Goal: Information Seeking & Learning: Learn about a topic

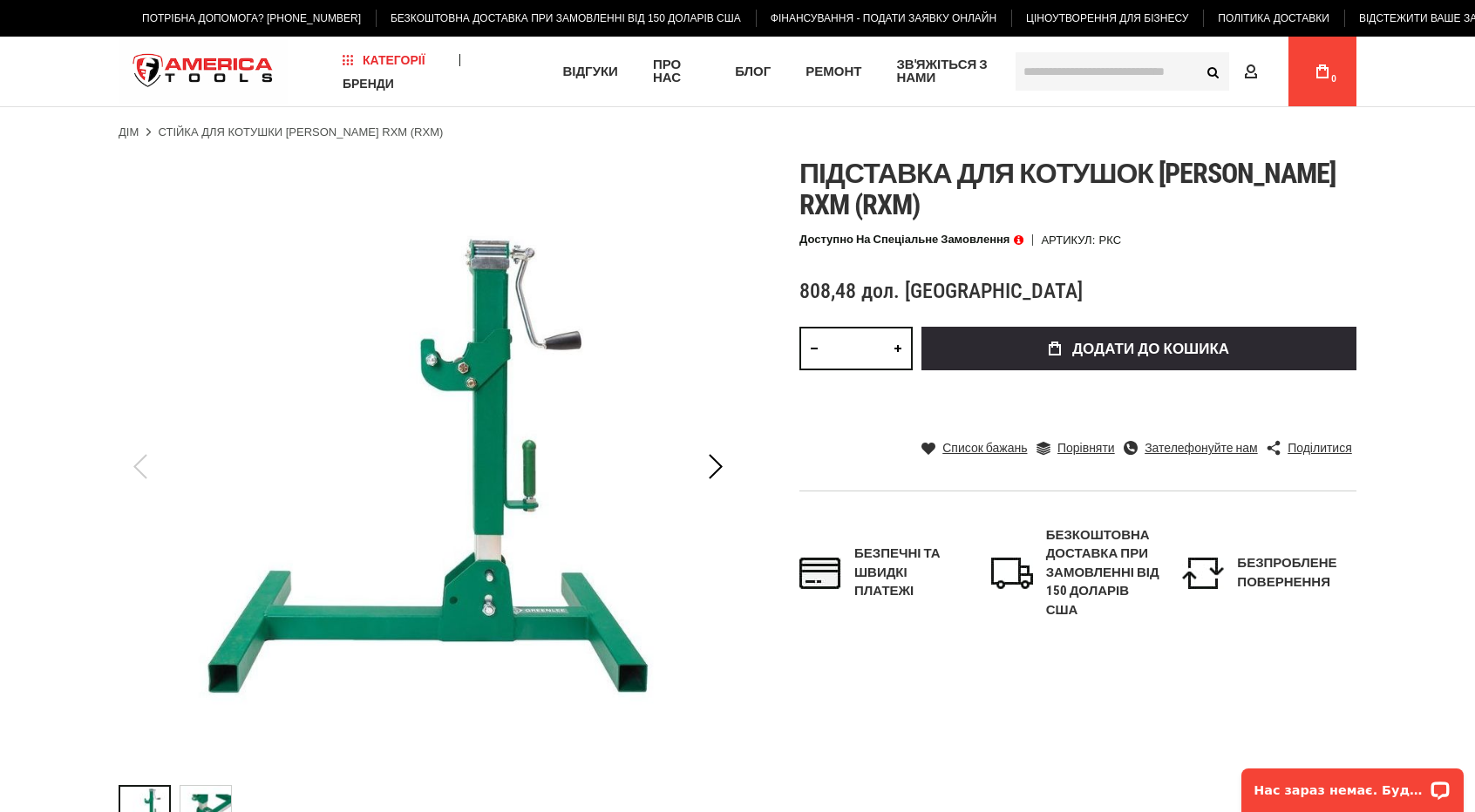
click at [207, 802] on img "Стійка для котушки GREENLEE RXM (RXM)" at bounding box center [205, 810] width 51 height 51
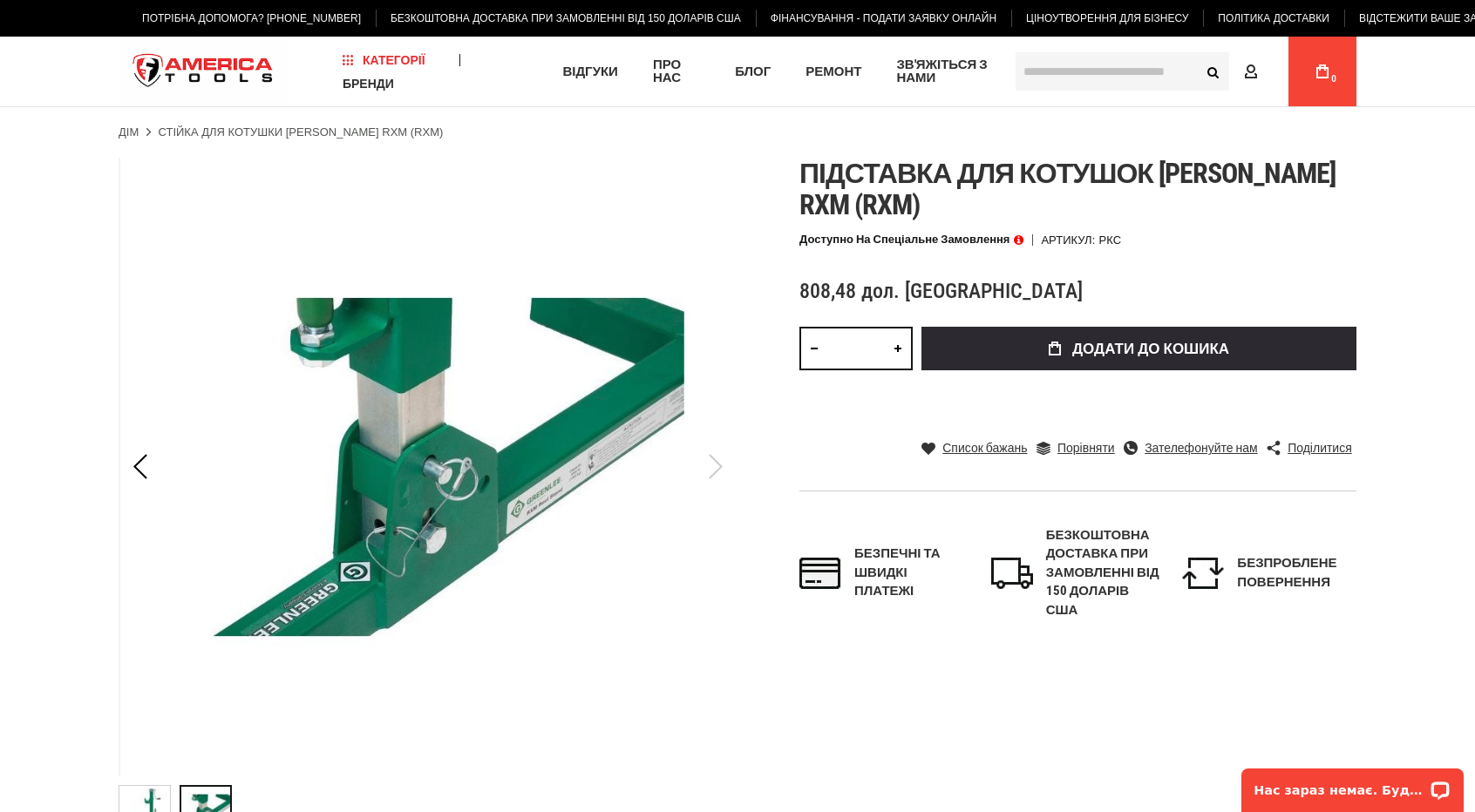
drag, startPoint x: 725, startPoint y: 473, endPoint x: 649, endPoint y: 471, distance: 76.0
click at [724, 471] on img at bounding box center [430, 467] width 619 height 618
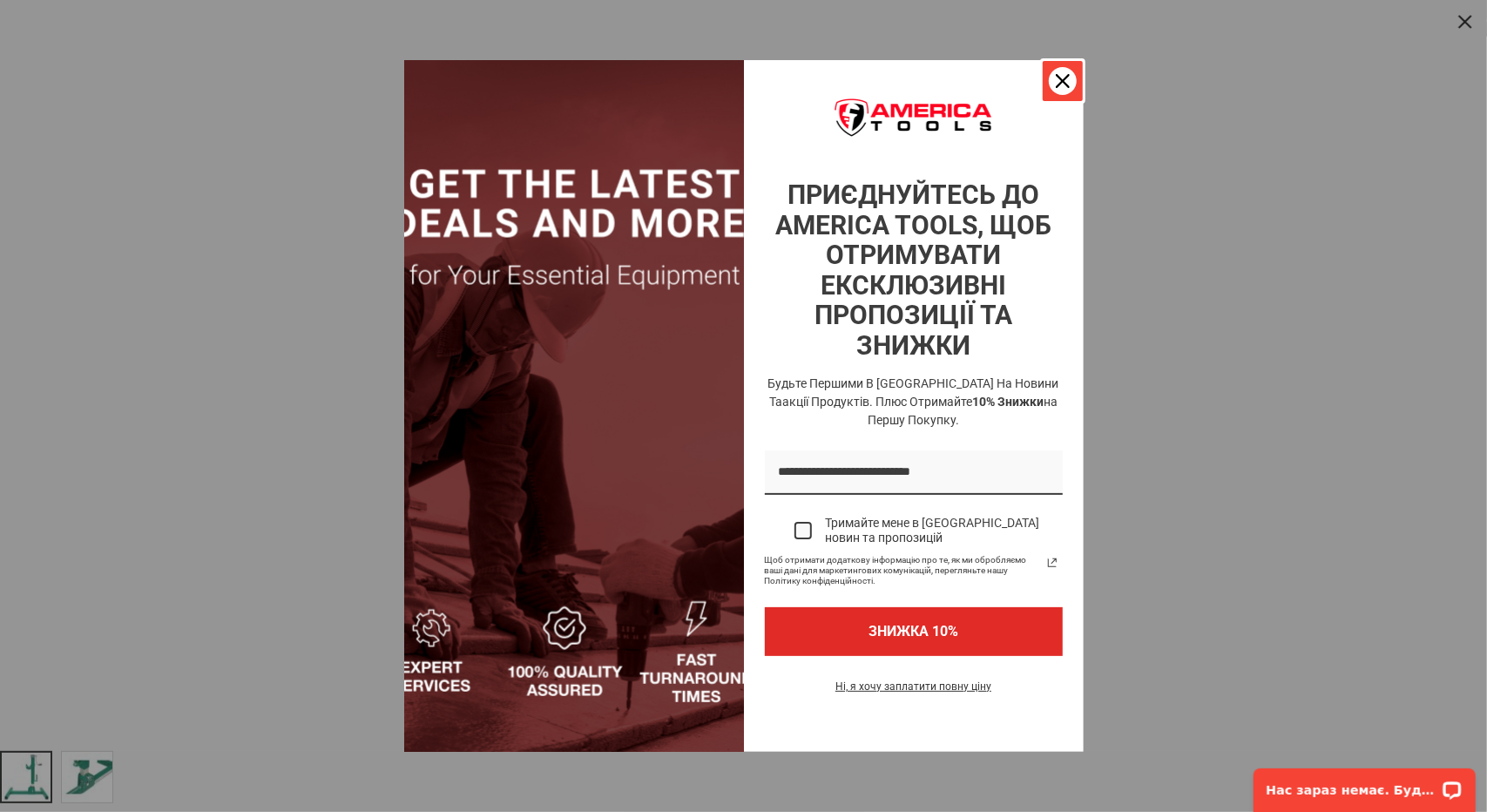
click at [1071, 73] on div "Закрити" at bounding box center [1062, 80] width 28 height 28
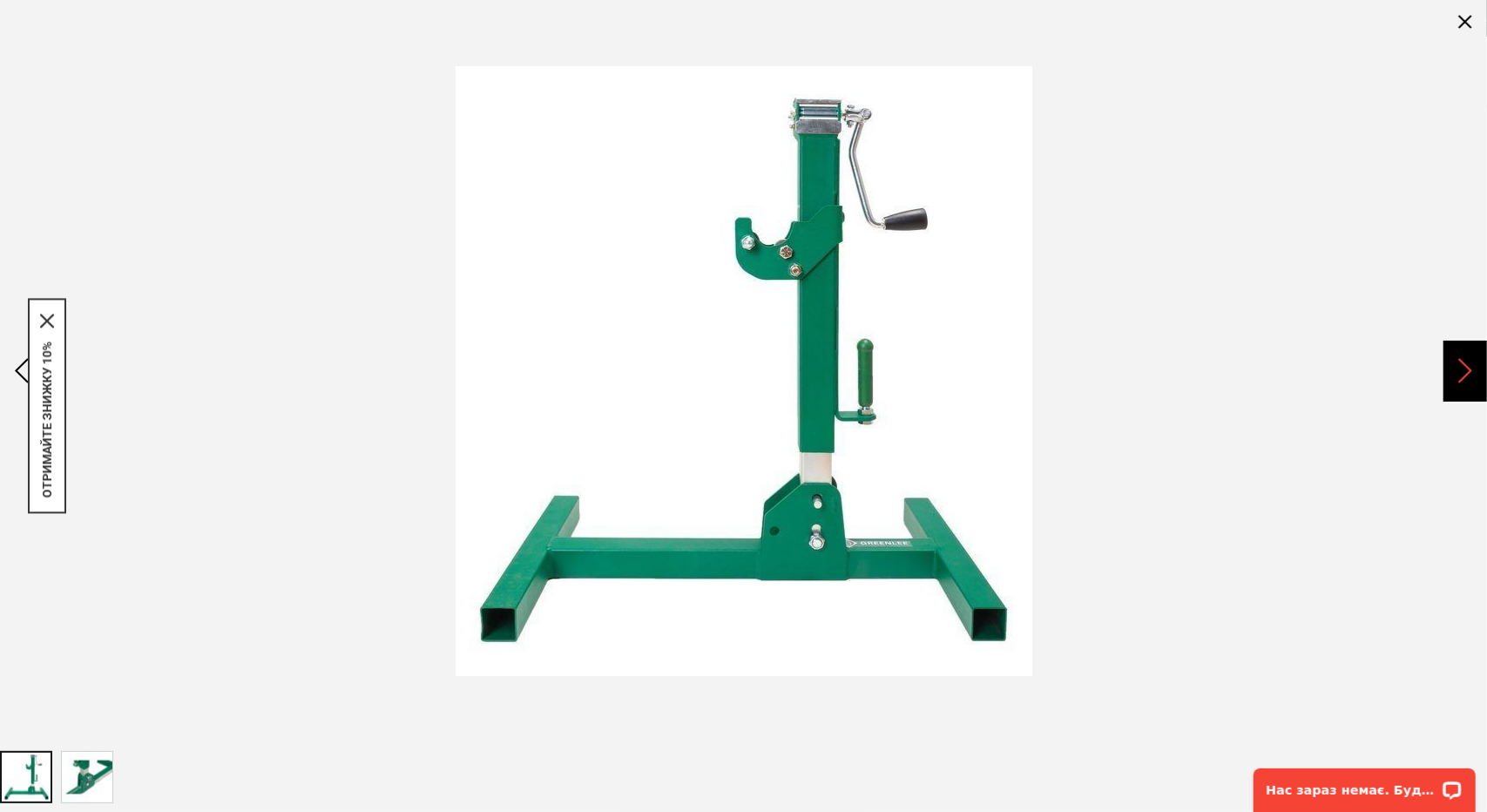
click at [1469, 380] on div "Далі" at bounding box center [1466, 371] width 44 height 61
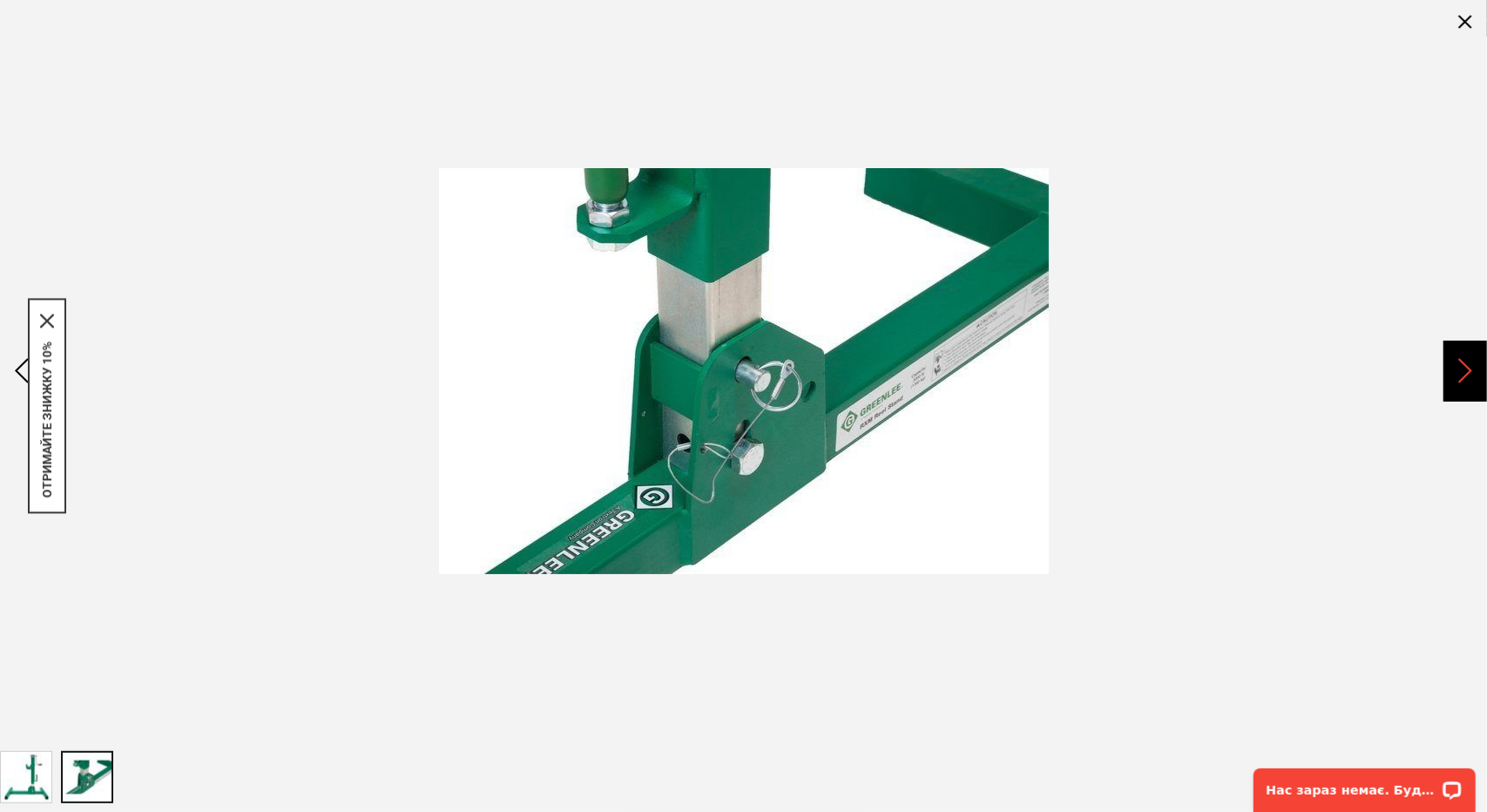
click at [1469, 379] on div "Далі" at bounding box center [1466, 371] width 44 height 61
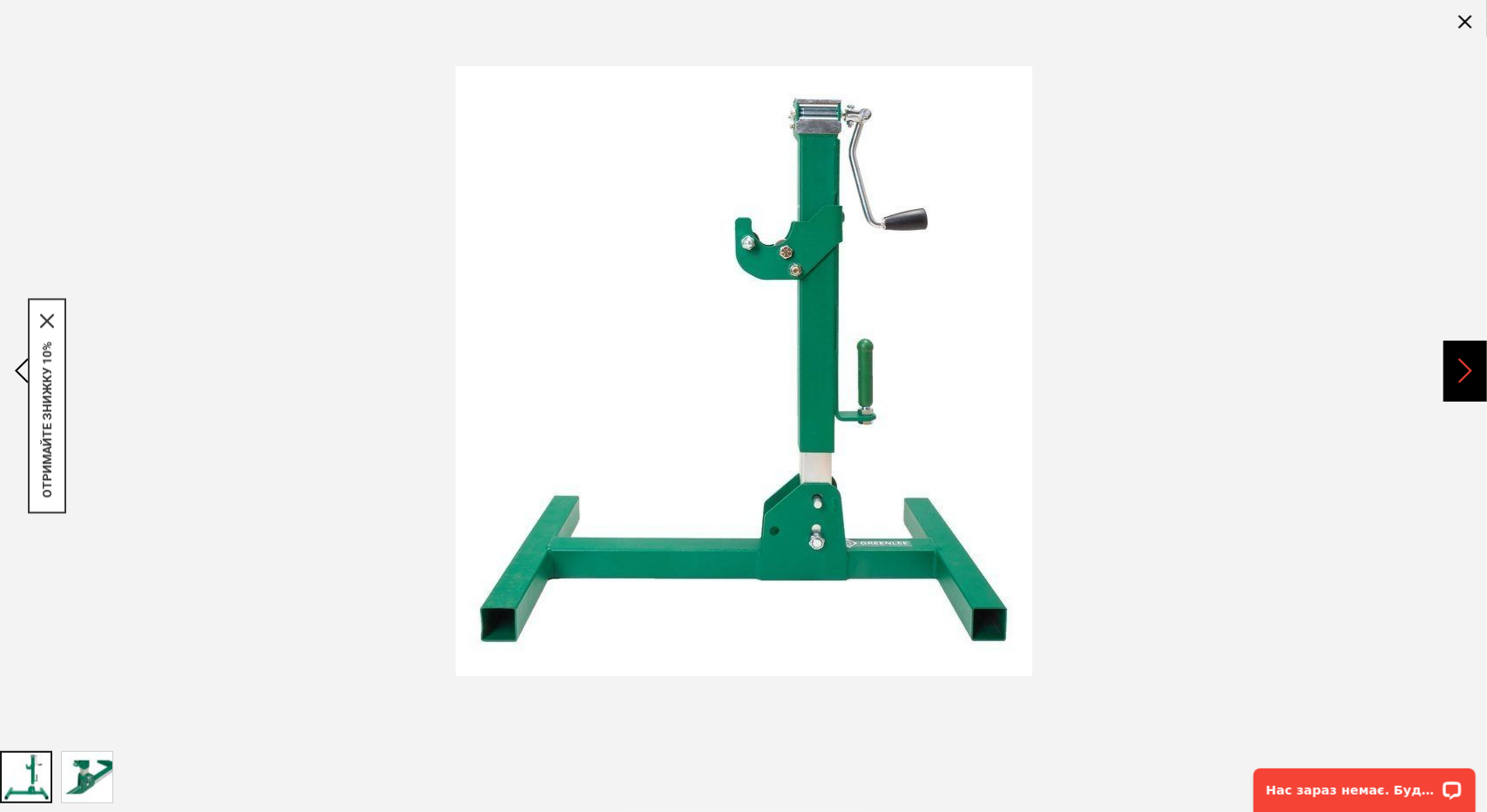
click at [1469, 379] on div "Далі" at bounding box center [1466, 371] width 44 height 61
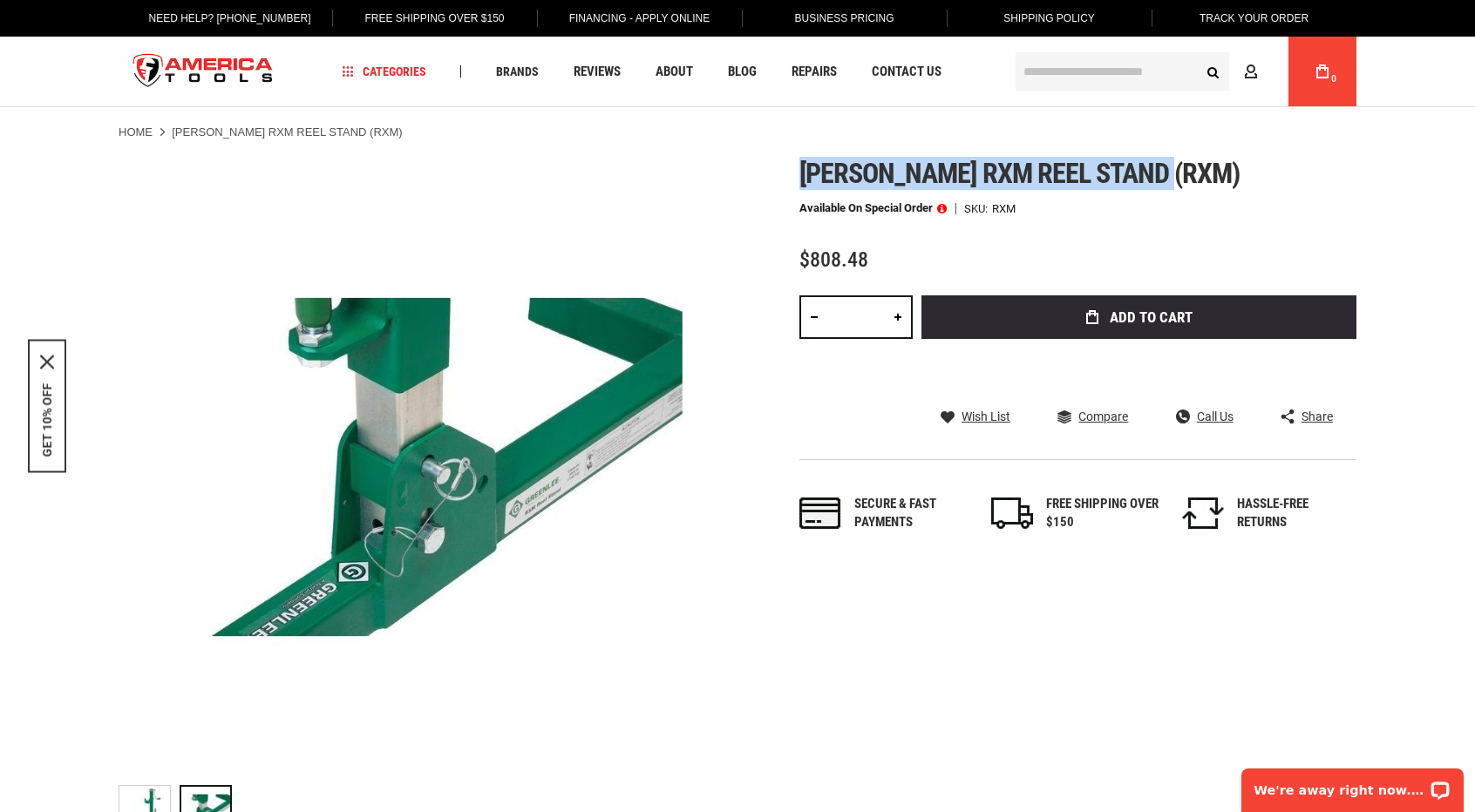
drag, startPoint x: 1195, startPoint y: 166, endPoint x: 802, endPoint y: 175, distance: 393.1
click at [787, 175] on div "Skip to the end of the images gallery Skip to the beginning of the images galle…" at bounding box center [737, 501] width 1237 height 688
copy span "[PERSON_NAME] rxm reel stand (rxm)"
